Goal: Task Accomplishment & Management: Complete application form

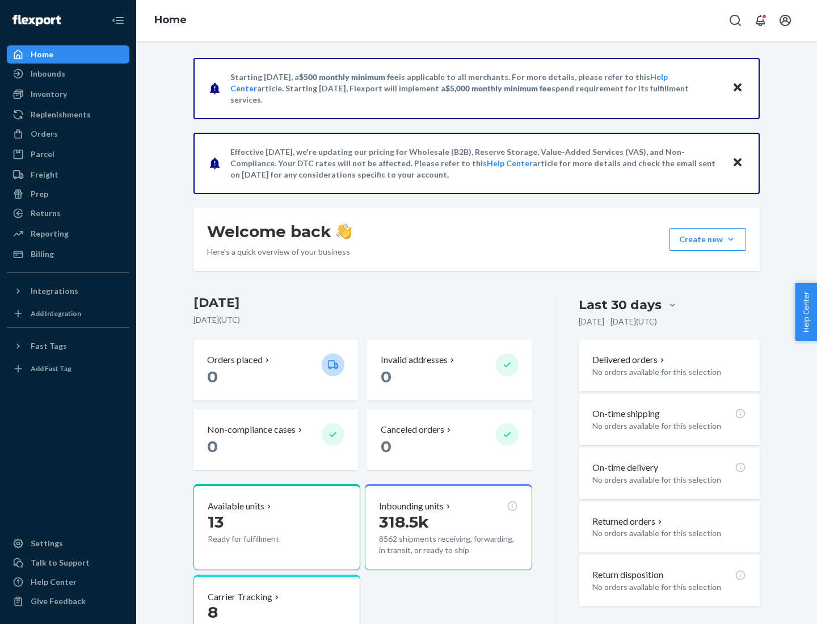
click at [731, 239] on button "Create new Create new inbound Create new order Create new product" at bounding box center [708, 239] width 77 height 23
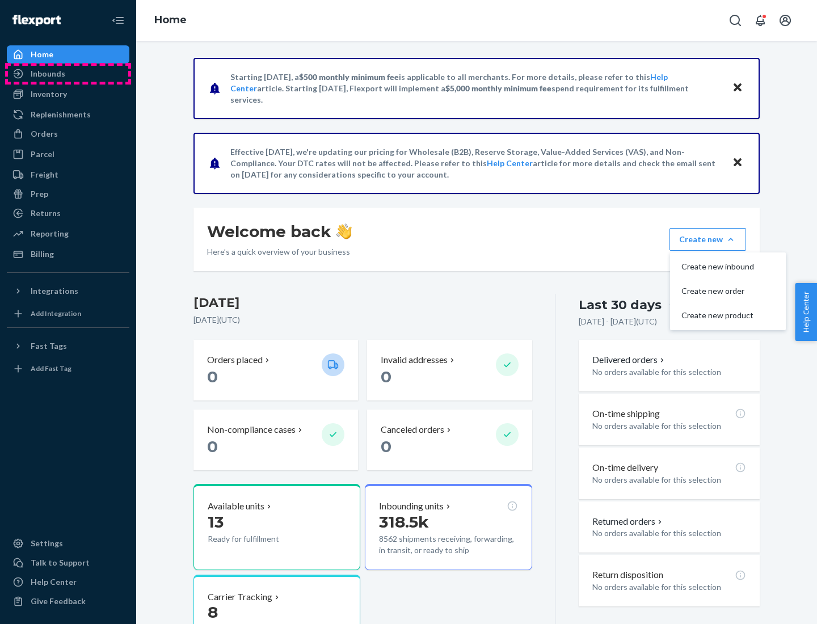
click at [68, 74] on div "Inbounds" at bounding box center [68, 74] width 120 height 16
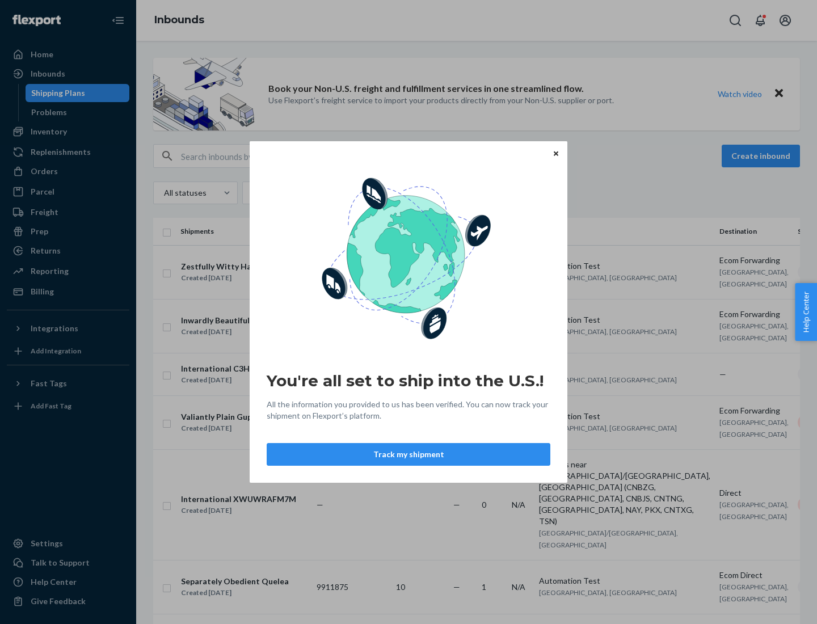
click at [409, 455] on button "Track my shipment" at bounding box center [409, 454] width 284 height 23
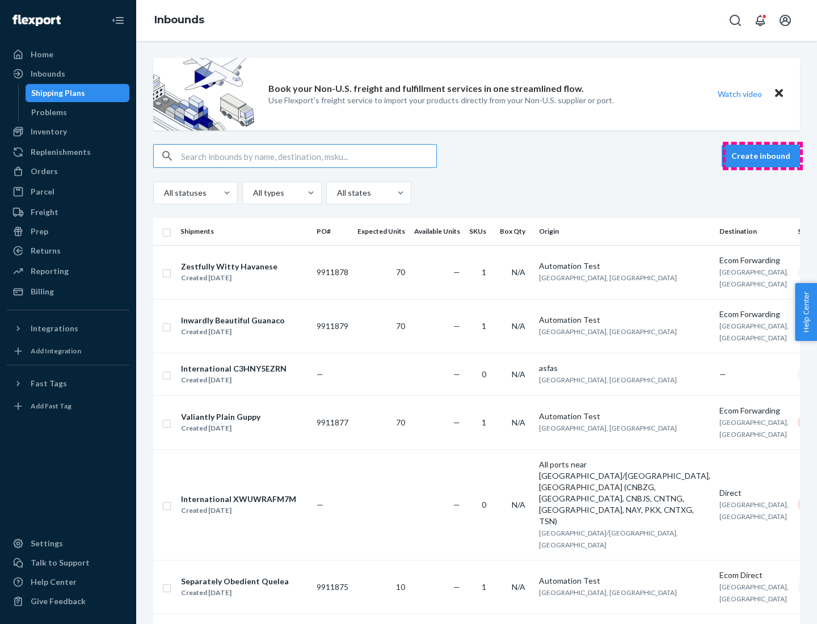
click at [763, 156] on button "Create inbound" at bounding box center [761, 156] width 78 height 23
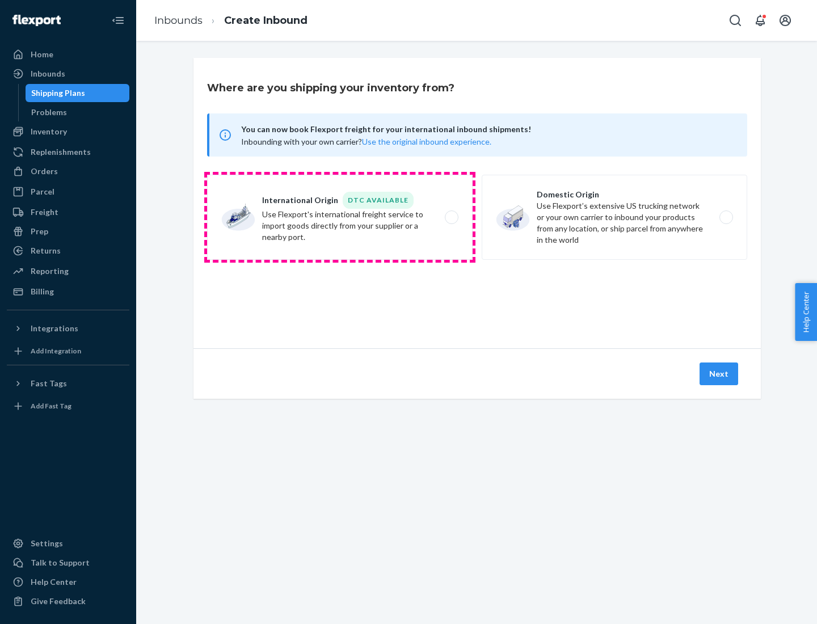
click at [340, 217] on label "International Origin DTC Available Use Flexport's international freight service…" at bounding box center [340, 217] width 266 height 85
click at [451, 217] on input "International Origin DTC Available Use Flexport's international freight service…" at bounding box center [454, 217] width 7 height 7
radio input "true"
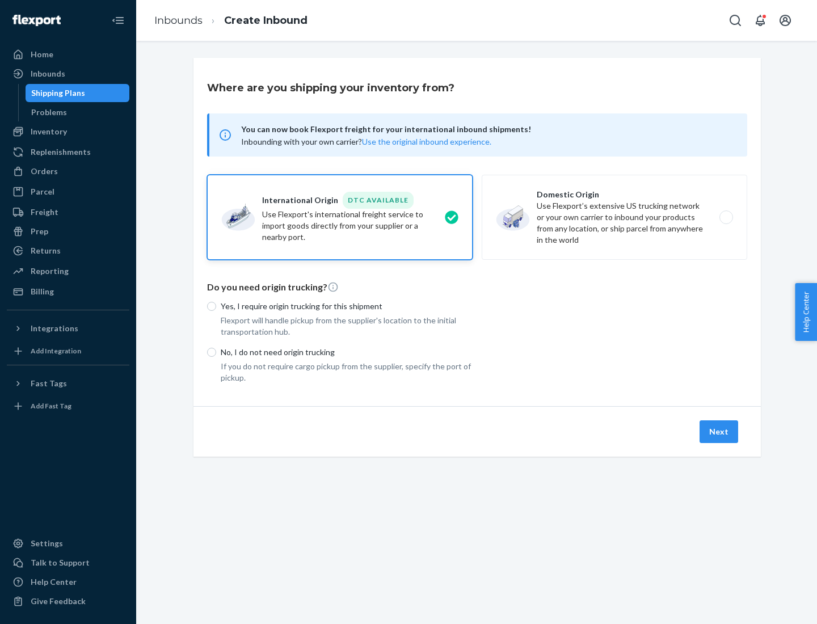
click at [347, 352] on p "No, I do not need origin trucking" at bounding box center [347, 352] width 252 height 11
click at [216, 352] on input "No, I do not need origin trucking" at bounding box center [211, 352] width 9 height 9
radio input "true"
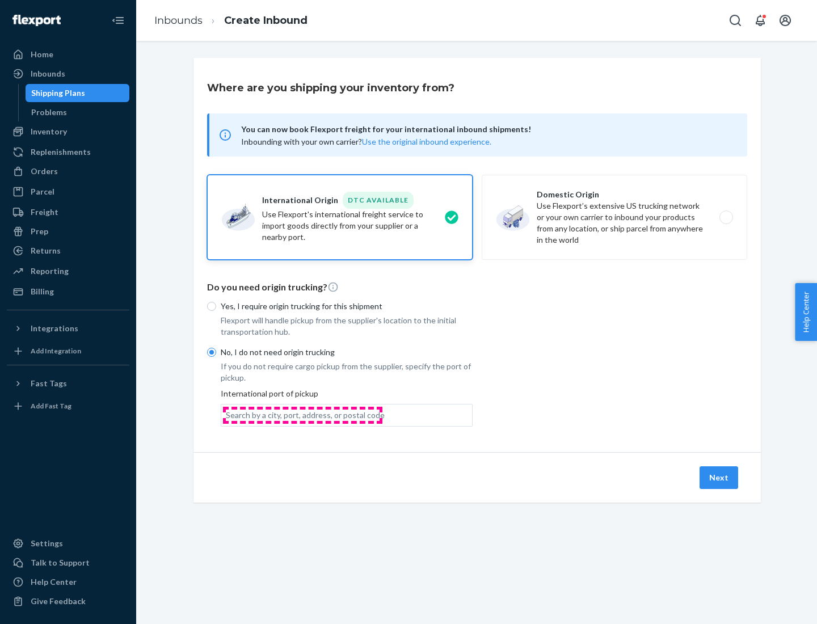
click at [302, 415] on div "Search by a city, port, address, or postal code" at bounding box center [305, 415] width 159 height 11
click at [227, 415] on input "Search by a city, port, address, or postal code" at bounding box center [226, 415] width 1 height 11
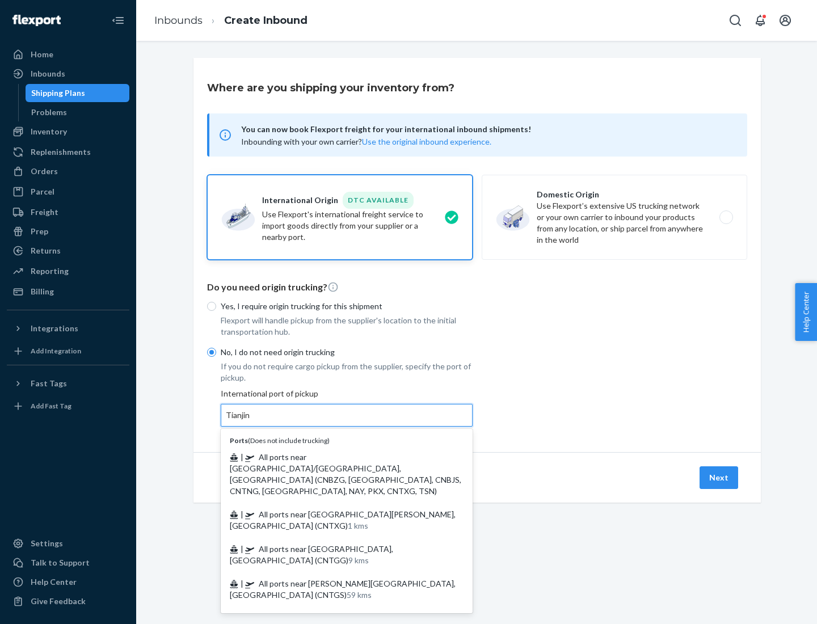
click at [335, 457] on span "| All ports near [GEOGRAPHIC_DATA]/[GEOGRAPHIC_DATA], [GEOGRAPHIC_DATA] (CNBZG,…" at bounding box center [346, 474] width 232 height 44
click at [251, 421] on input "Tianjin" at bounding box center [238, 415] width 25 height 11
type input "All ports near [GEOGRAPHIC_DATA]/[GEOGRAPHIC_DATA], [GEOGRAPHIC_DATA] (CNBZG, […"
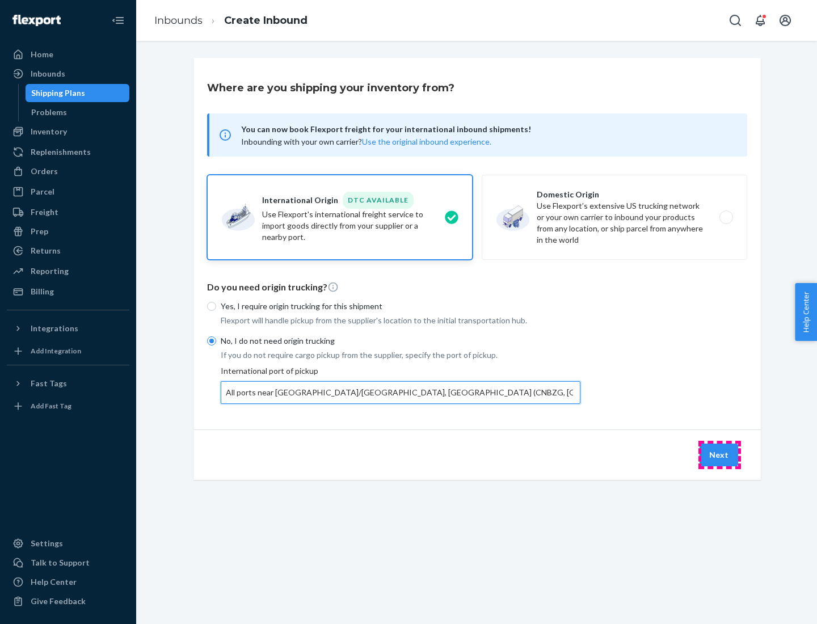
click at [720, 455] on button "Next" at bounding box center [719, 455] width 39 height 23
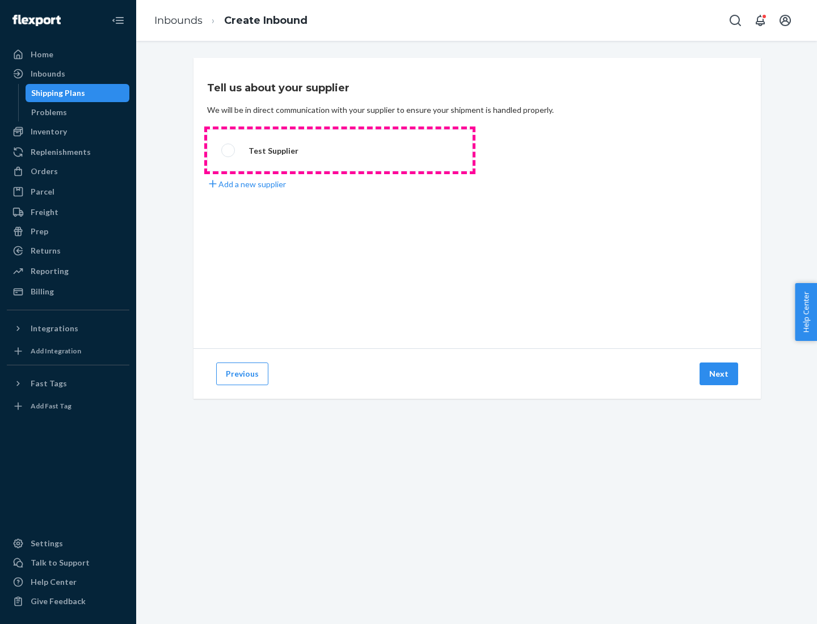
click at [340, 150] on label "Test Supplier" at bounding box center [340, 150] width 266 height 42
click at [229, 150] on input "Test Supplier" at bounding box center [224, 150] width 7 height 7
radio input "true"
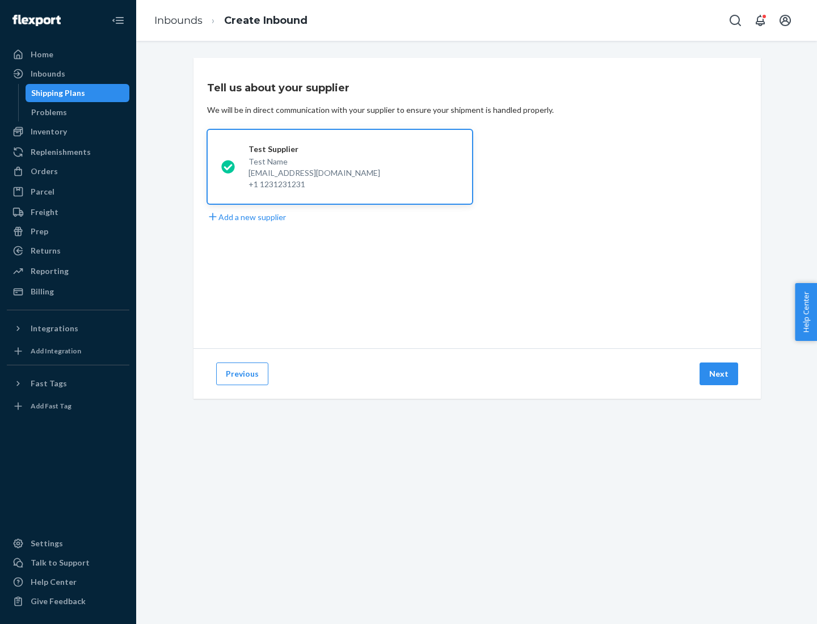
click at [720, 374] on button "Next" at bounding box center [719, 374] width 39 height 23
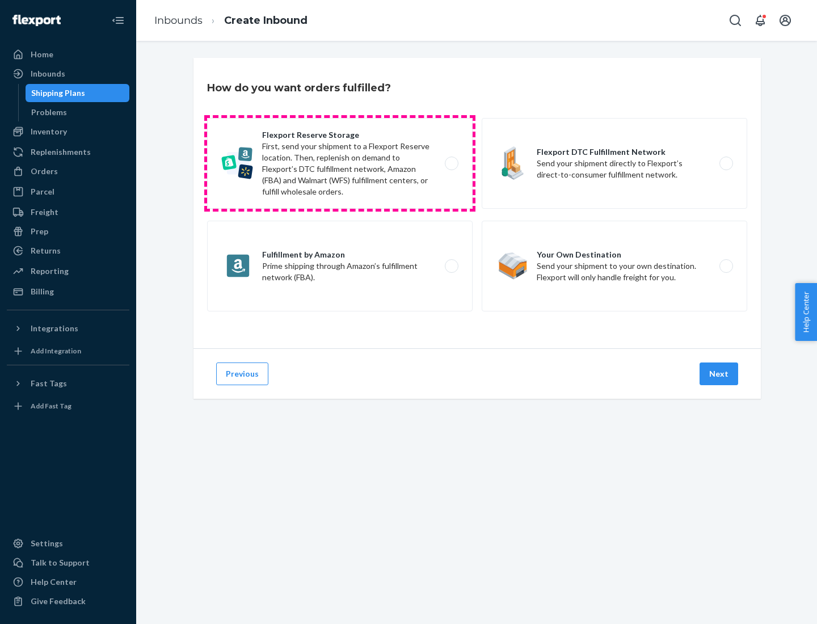
click at [340, 163] on label "Flexport Reserve Storage First, send your shipment to a Flexport Reserve locati…" at bounding box center [340, 163] width 266 height 91
click at [451, 163] on input "Flexport Reserve Storage First, send your shipment to a Flexport Reserve locati…" at bounding box center [454, 163] width 7 height 7
radio input "true"
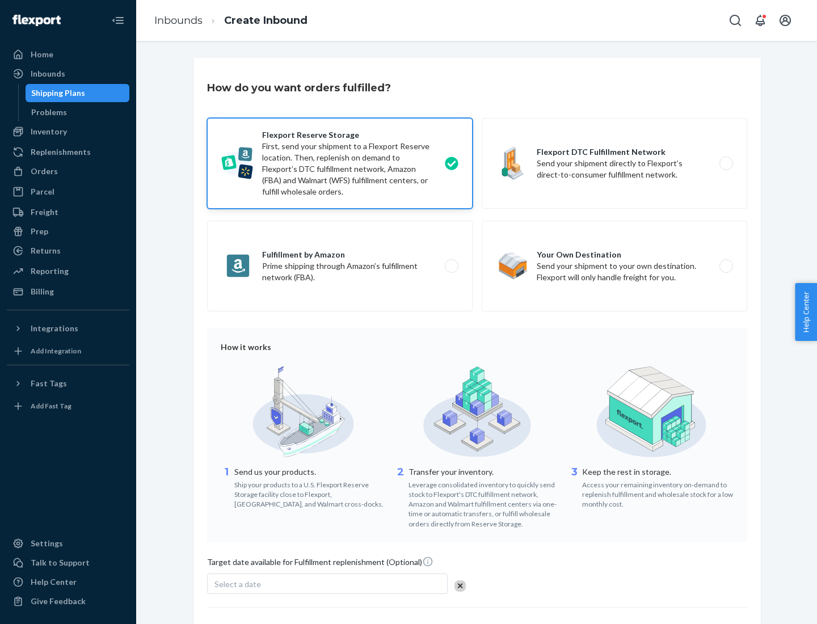
scroll to position [93, 0]
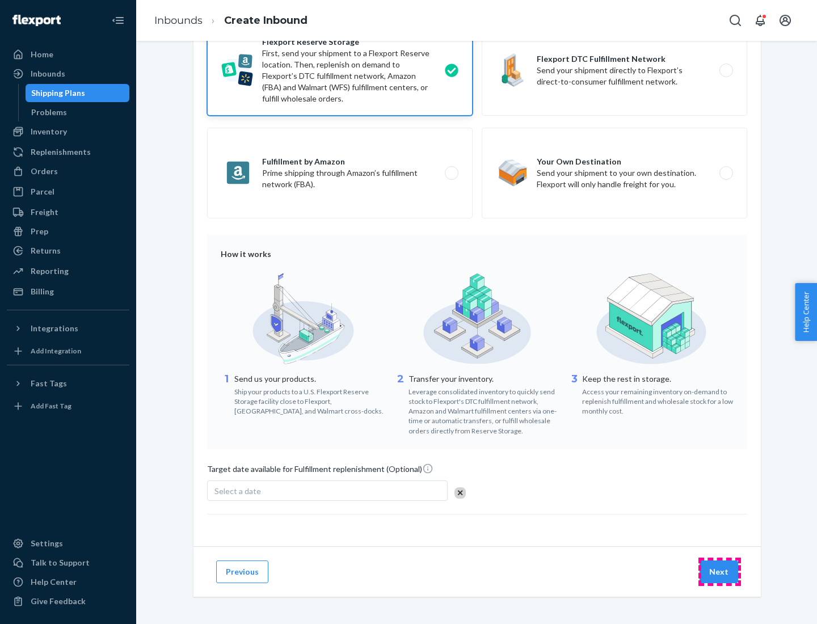
click at [720, 571] on button "Next" at bounding box center [719, 572] width 39 height 23
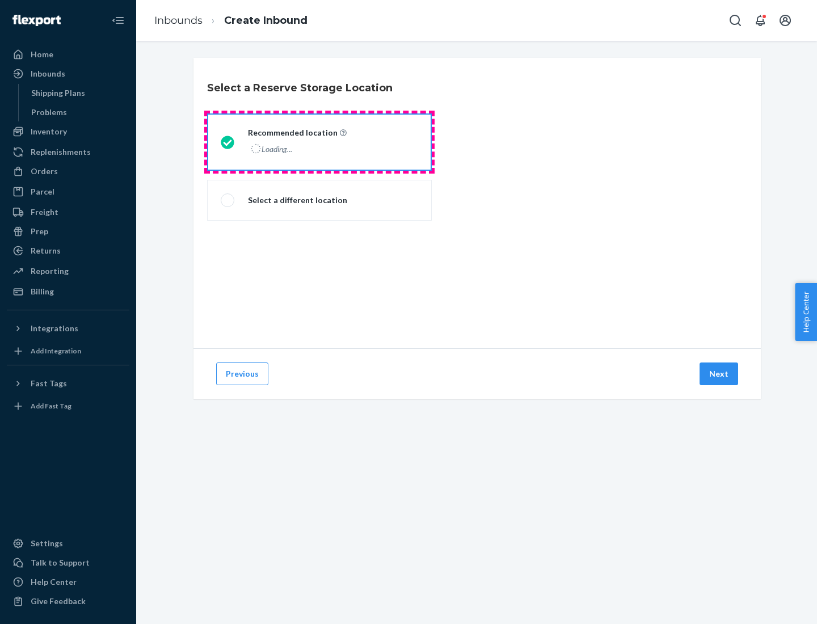
click at [319, 142] on div "Loading..." at bounding box center [296, 149] width 96 height 16
click at [228, 142] on input "Recommended location Loading..." at bounding box center [224, 141] width 7 height 7
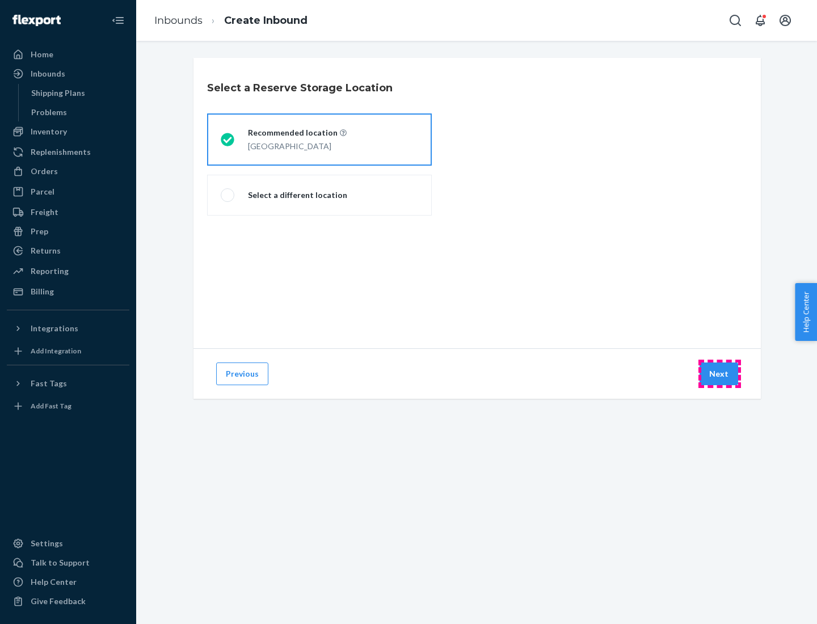
click at [720, 374] on button "Next" at bounding box center [719, 374] width 39 height 23
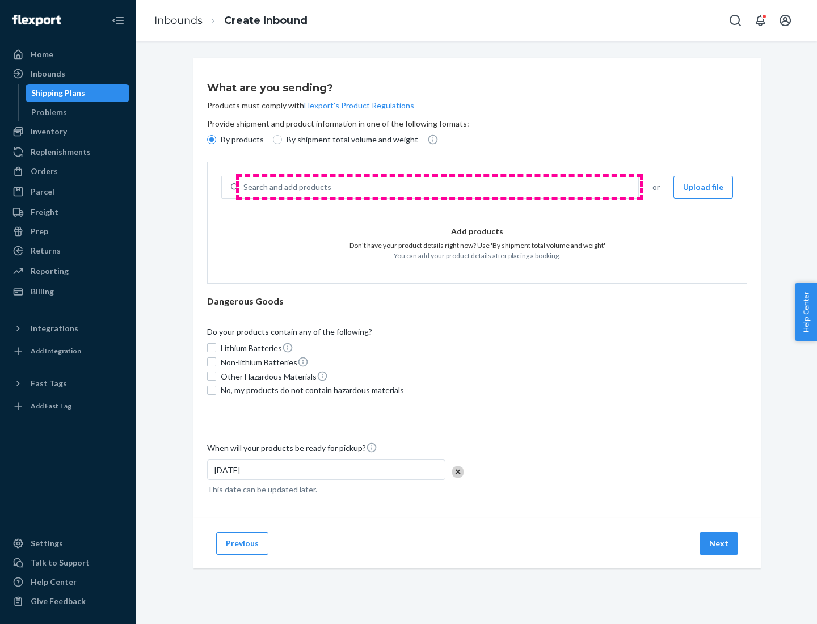
click at [439, 187] on div "Search and add products" at bounding box center [439, 187] width 400 height 20
click at [245, 187] on input "Search and add products" at bounding box center [243, 187] width 1 height 11
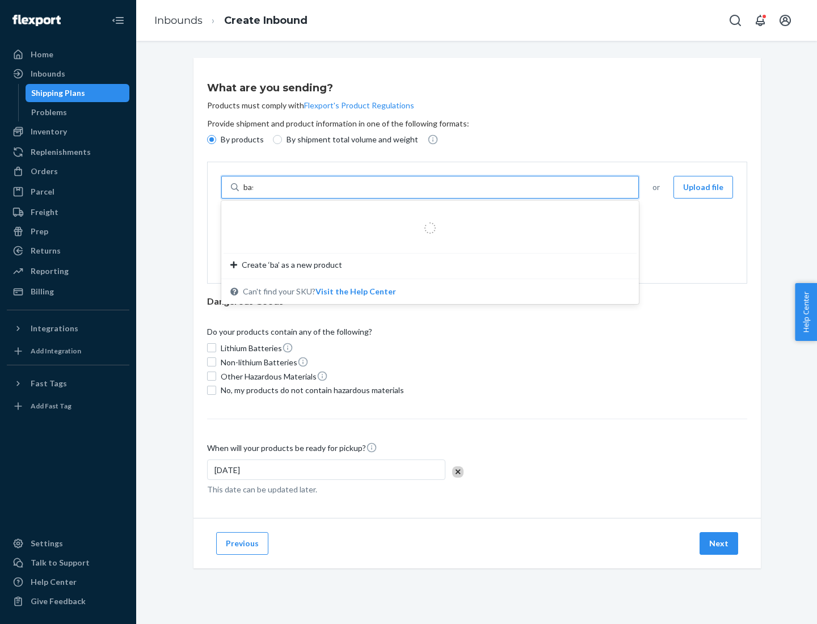
type input "basic"
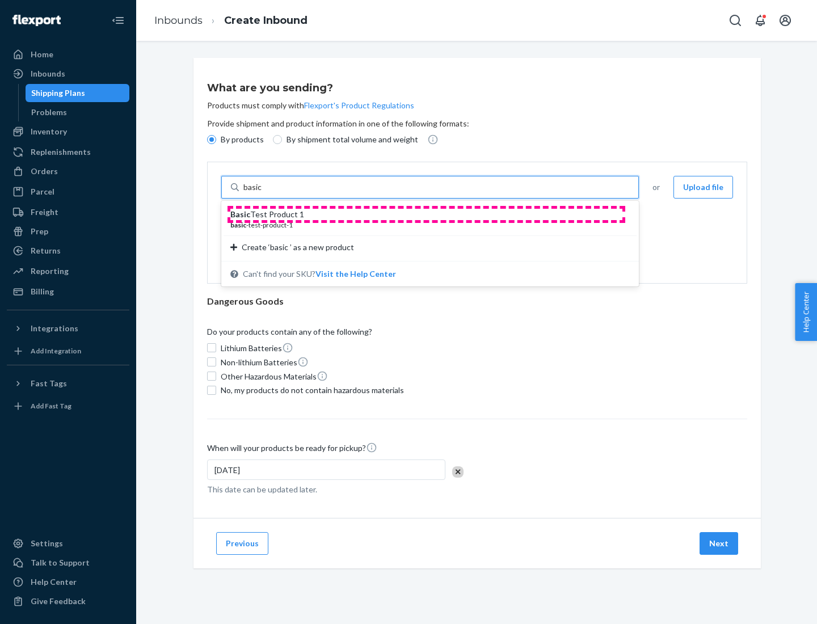
click at [426, 215] on div "Basic Test Product 1" at bounding box center [425, 214] width 390 height 11
click at [264, 193] on input "basic" at bounding box center [253, 187] width 20 height 11
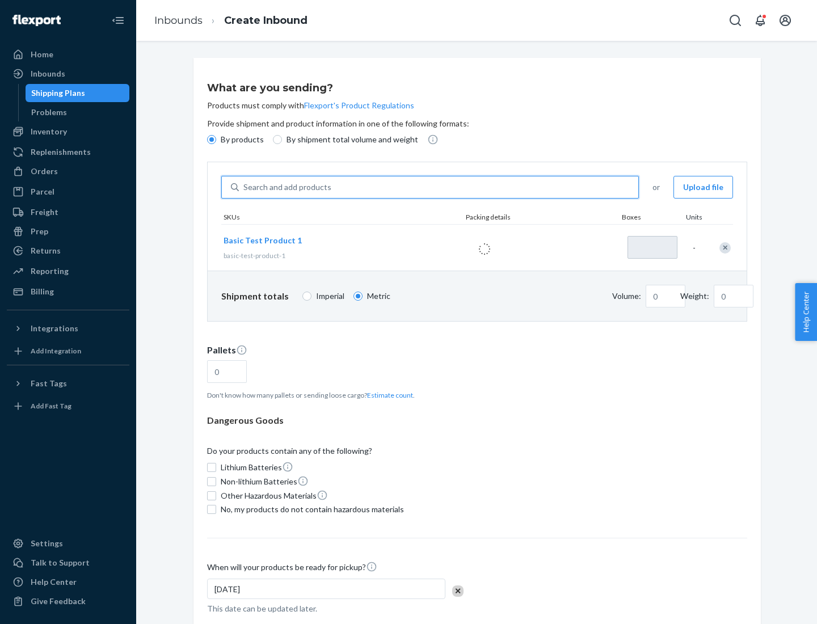
type input "1"
type input "1.09"
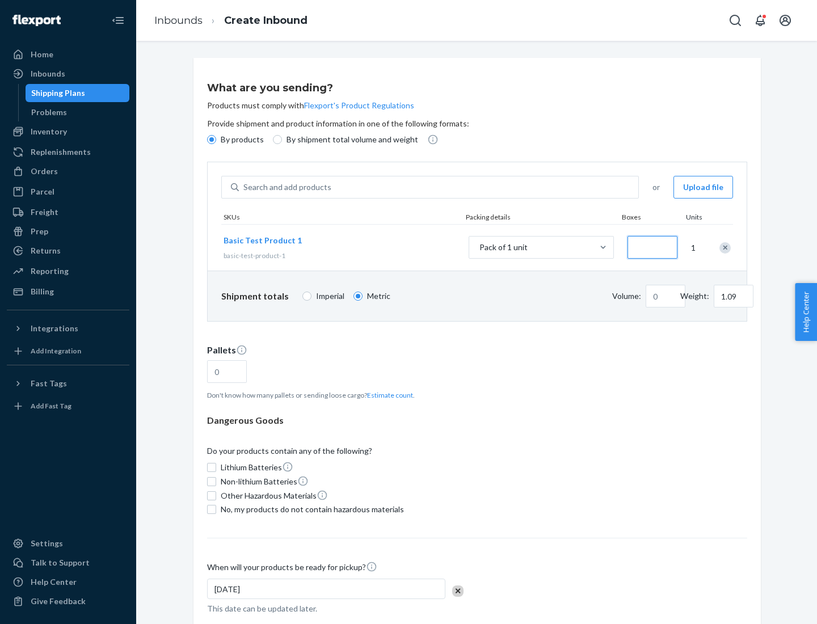
type input "3.27"
type input "3"
type input "0.01"
type input "32.66"
type input "300"
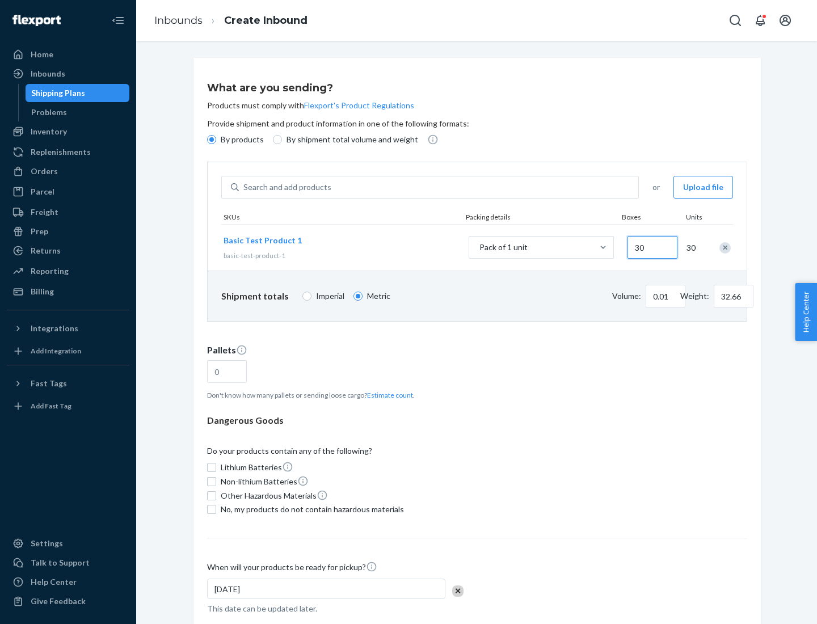
type input "0.07"
type input "326.59"
type input "0.68"
type input "3265.86"
type input "3000"
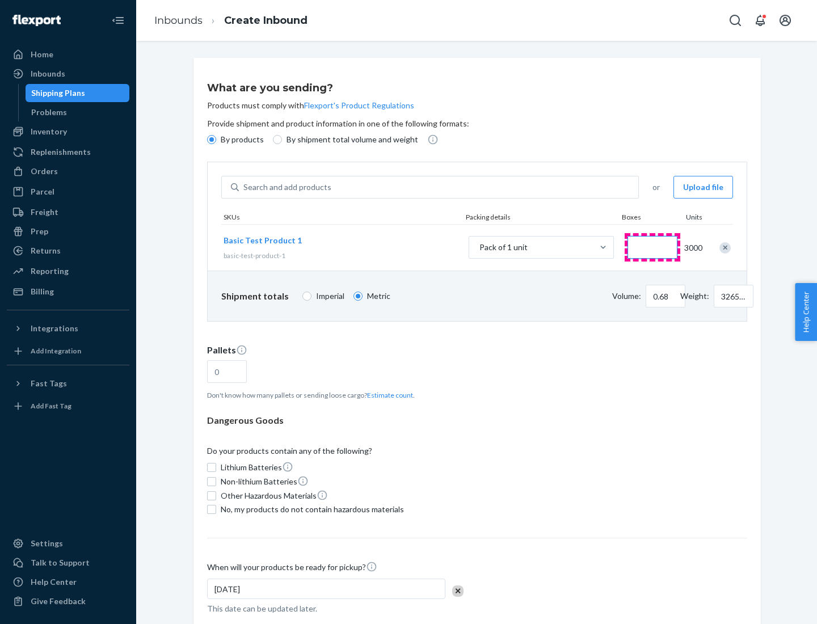
type input "1.09"
type input "1"
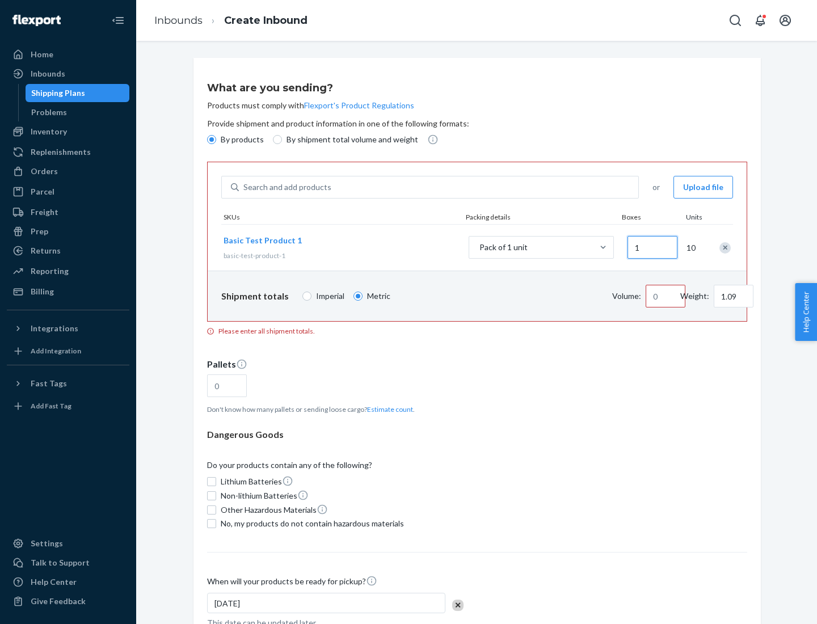
type input "10.89"
type input "100"
type input "0.02"
type input "108.86"
type input "1000"
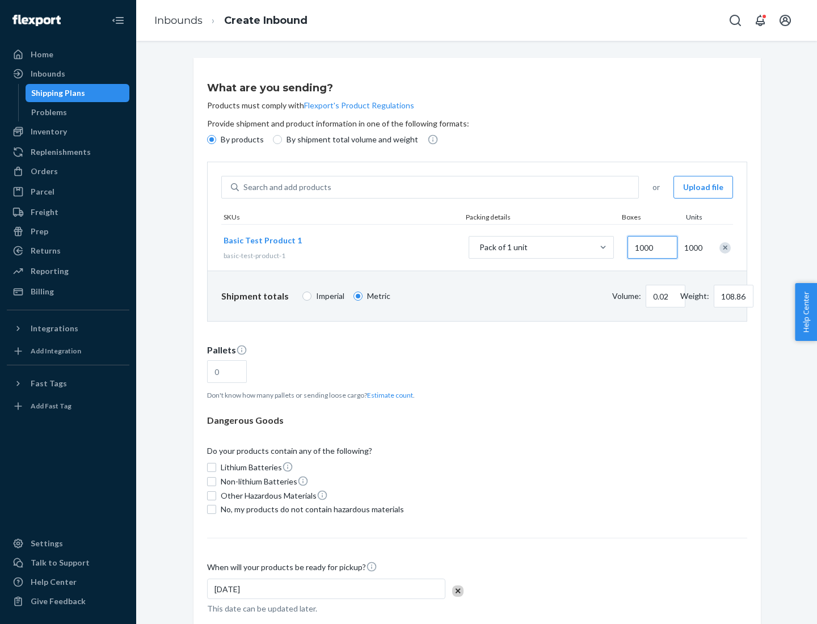
type input "0.23"
type input "1088.62"
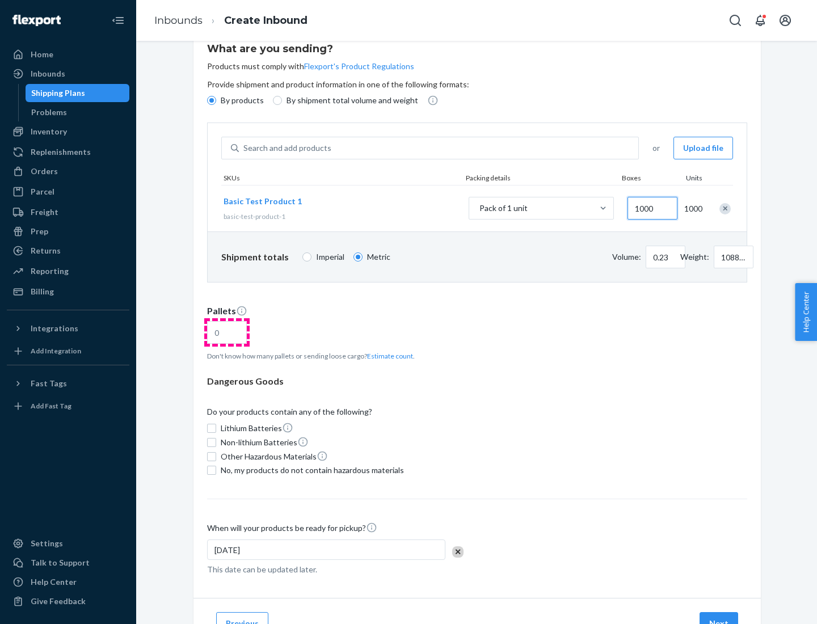
type input "1000"
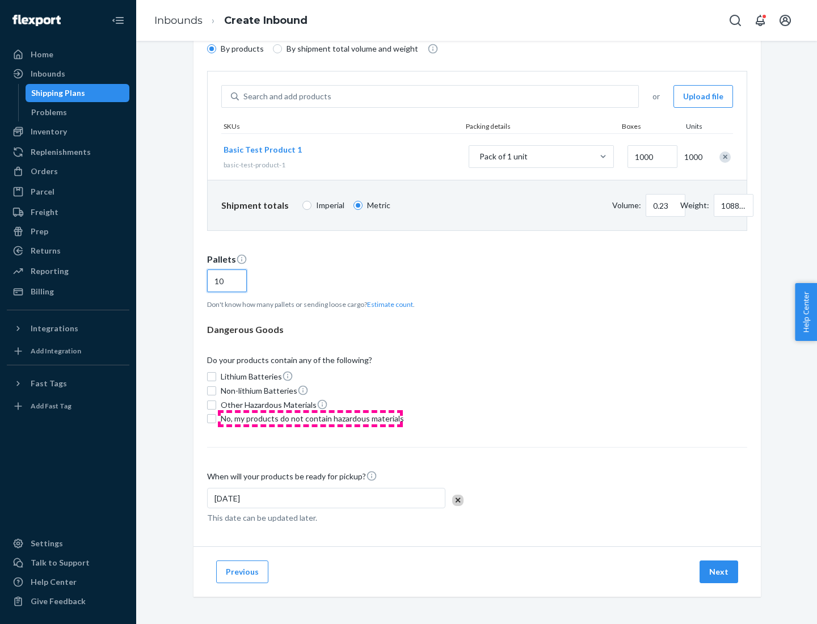
type input "10"
click at [310, 419] on span "No, my products do not contain hazardous materials" at bounding box center [312, 418] width 183 height 11
click at [216, 419] on input "No, my products do not contain hazardous materials" at bounding box center [211, 418] width 9 height 9
checkbox input "true"
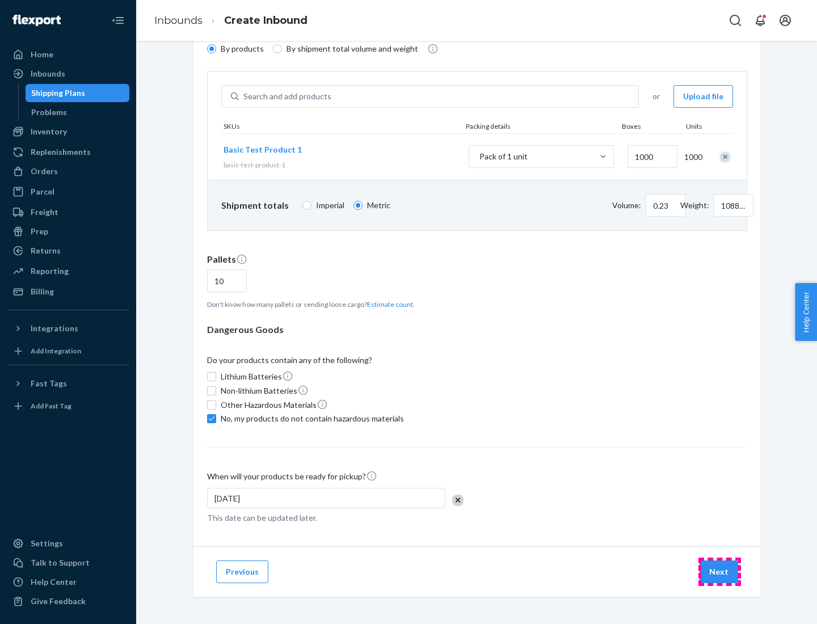
click at [720, 572] on button "Next" at bounding box center [719, 572] width 39 height 23
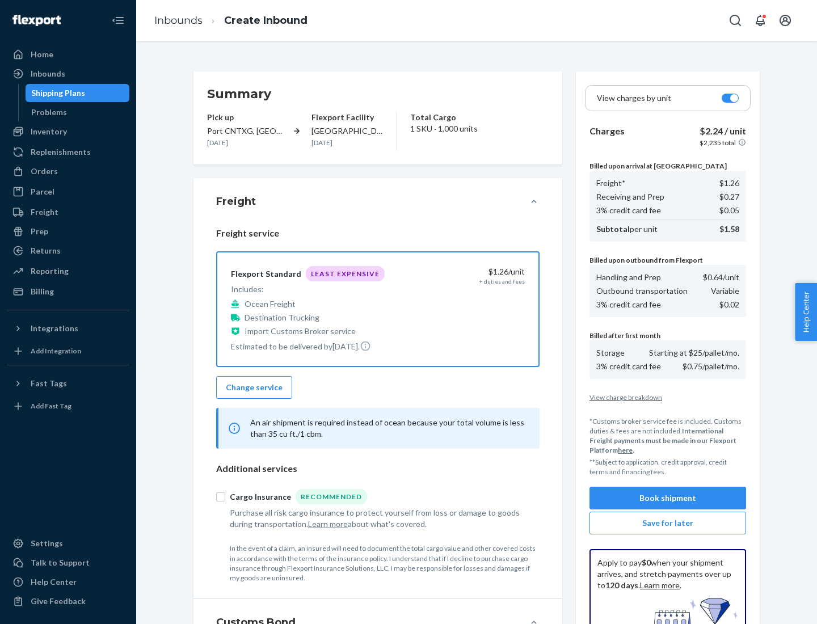
scroll to position [166, 0]
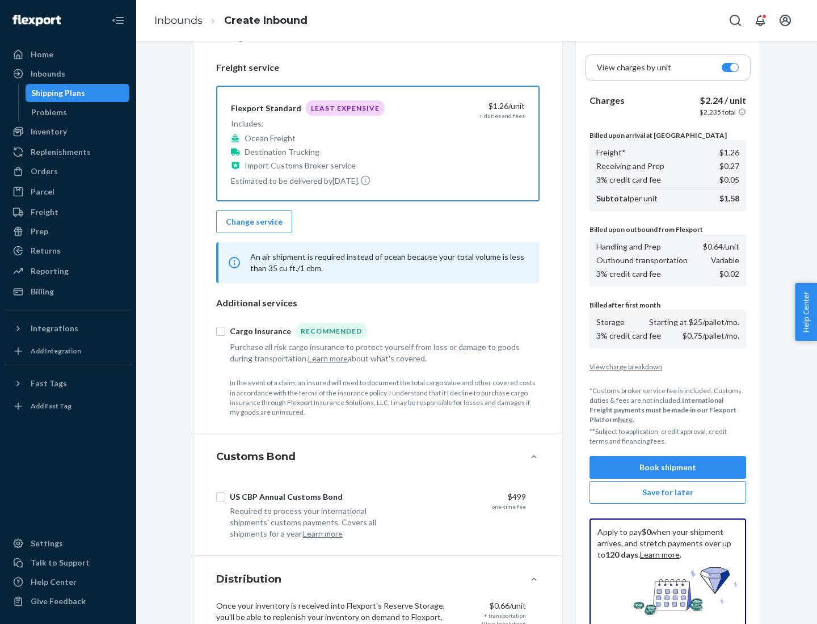
click at [668, 468] on button "Book shipment" at bounding box center [668, 467] width 157 height 23
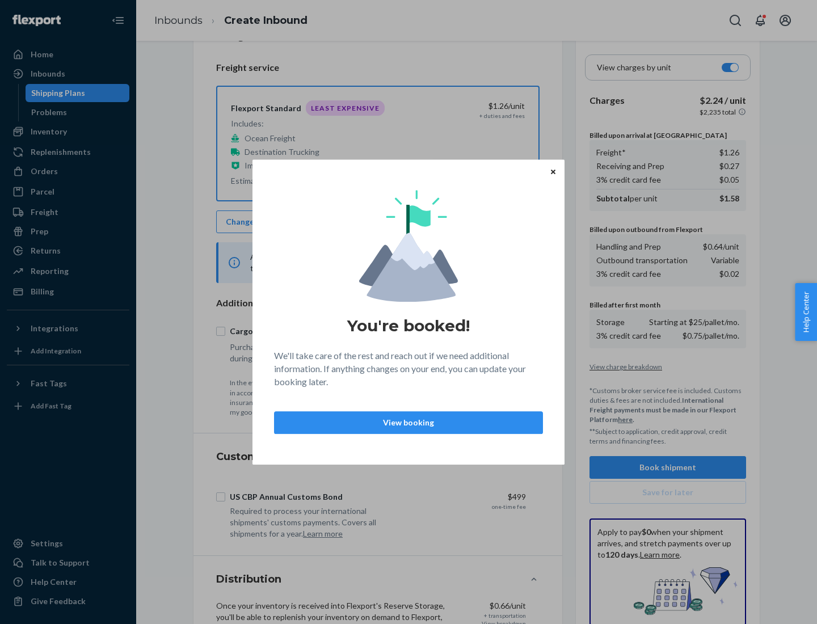
click at [409, 422] on p "View booking" at bounding box center [409, 422] width 250 height 11
